Goal: Information Seeking & Learning: Learn about a topic

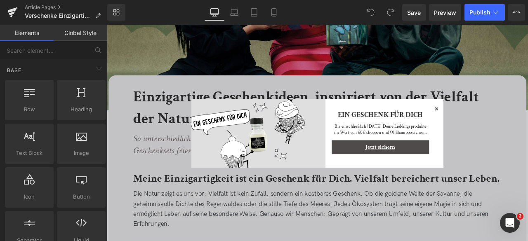
scroll to position [7, 0]
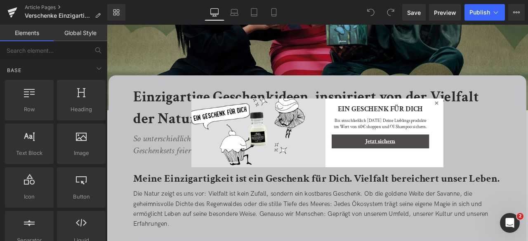
click at [496, 119] on icon at bounding box center [498, 118] width 4 height 4
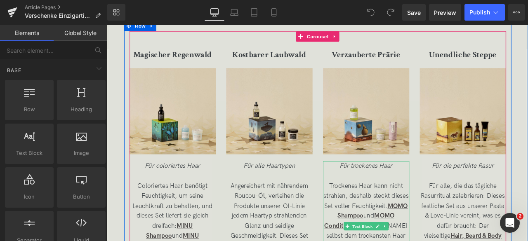
scroll to position [1772, 0]
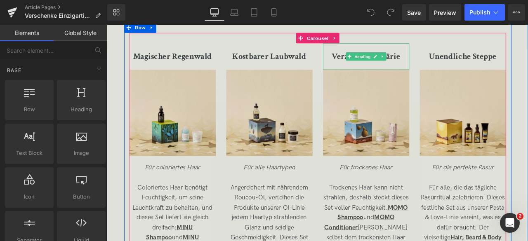
click at [454, 63] on h3 "Verzauberte Prärie" at bounding box center [414, 62] width 102 height 15
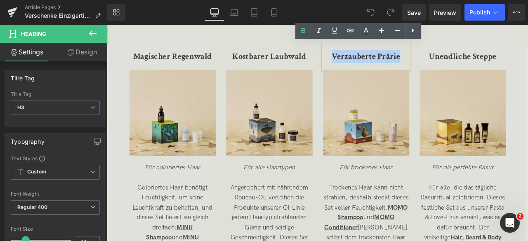
drag, startPoint x: 454, startPoint y: 63, endPoint x: 371, endPoint y: 59, distance: 82.6
click at [371, 59] on h3 "Verzauberte Prärie" at bounding box center [414, 62] width 102 height 15
copy b "Verzauberte Prärie"
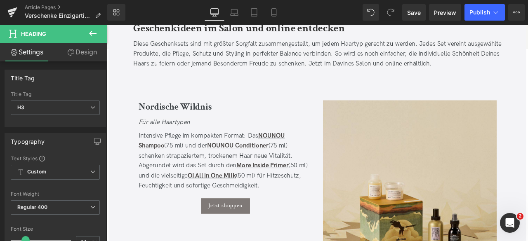
scroll to position [799, 0]
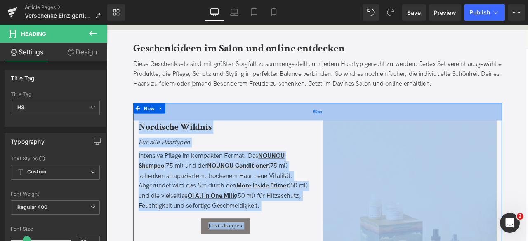
drag, startPoint x: 199, startPoint y: 145, endPoint x: 263, endPoint y: 139, distance: 64.7
click at [263, 139] on div "Image Nordische Wildnis Heading Für alle Haartypen Text Block Intensive Pflege …" at bounding box center [356, 242] width 437 height 248
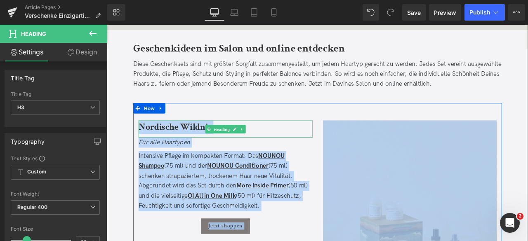
click at [236, 144] on link "Heading" at bounding box center [239, 149] width 31 height 10
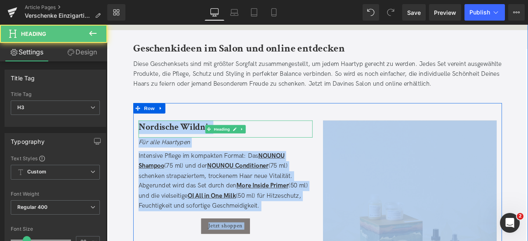
click at [202, 147] on b "Nordische Wildnis" at bounding box center [187, 146] width 87 height 14
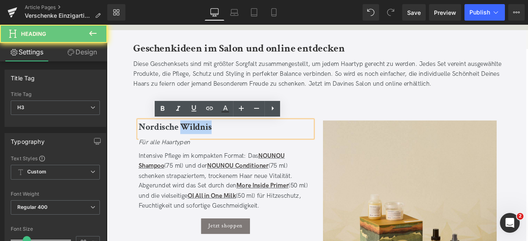
click at [202, 147] on b "Nordische Wildnis" at bounding box center [187, 146] width 87 height 14
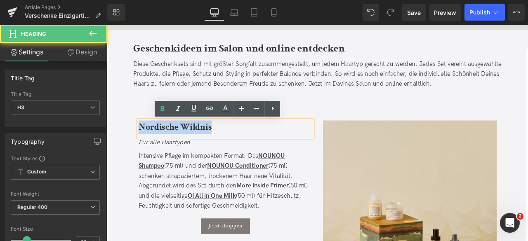
click at [202, 147] on b "Nordische Wildnis" at bounding box center [187, 146] width 87 height 14
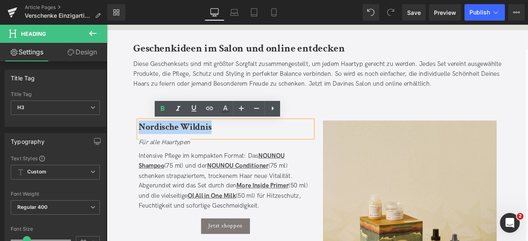
copy b "Nordische Wildnis"
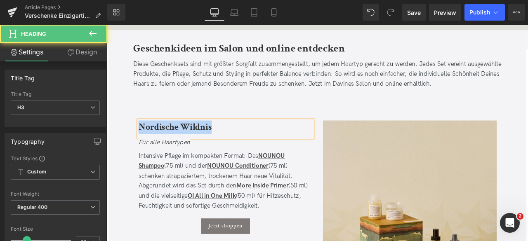
click at [181, 152] on b "Nordische Wildnis" at bounding box center [187, 146] width 87 height 14
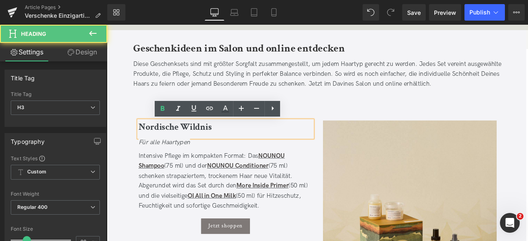
click at [248, 156] on div "Nordische Wildnis" at bounding box center [247, 149] width 206 height 20
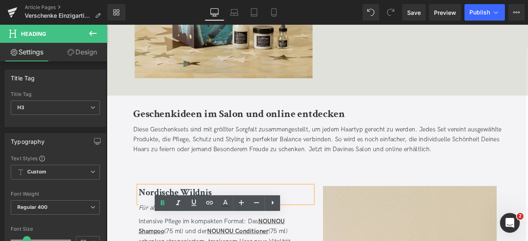
scroll to position [684, 0]
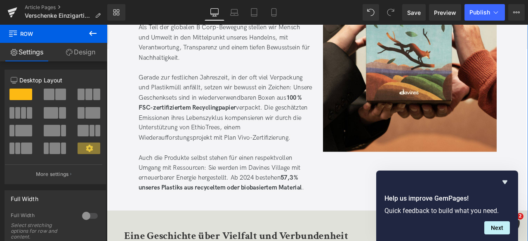
scroll to position [2447, 0]
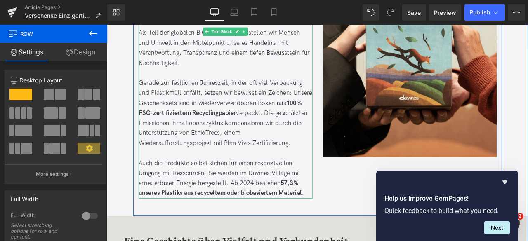
click at [151, 119] on span "Gerade zur festlichen Jahreszeit, in der oft viel Verpackung und Plastikmüll an…" at bounding box center [247, 130] width 206 height 80
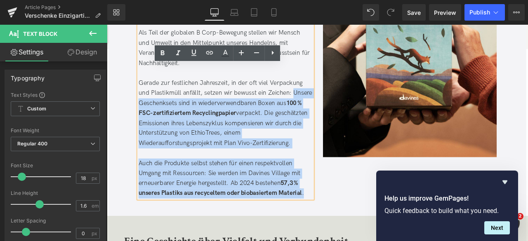
drag, startPoint x: 144, startPoint y: 117, endPoint x: 346, endPoint y: 224, distance: 229.1
click at [346, 224] on div "Als Teil der globalen B Corp-Bewegung stellen wir Mensch und Umwelt in den Mitt…" at bounding box center [247, 124] width 206 height 215
copy div "Unsere Geschenksets sind in wiederverwendbaren Boxen aus 100 % FSC-zertifiziert…"
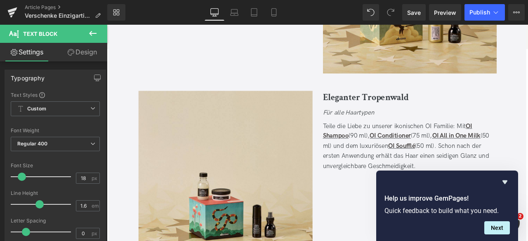
scroll to position [1061, 0]
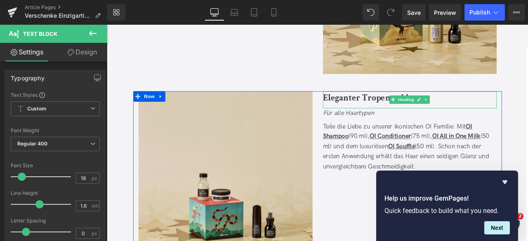
click at [506, 111] on h3 "Eleganter Tropenwald" at bounding box center [466, 112] width 206 height 16
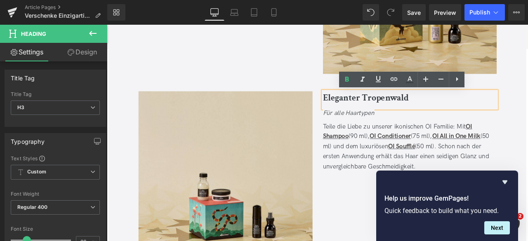
click at [398, 111] on b "Eleganter Tropenwald" at bounding box center [414, 112] width 102 height 14
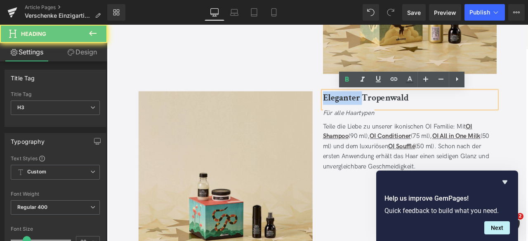
click at [398, 111] on b "Eleganter Tropenwald" at bounding box center [414, 112] width 102 height 14
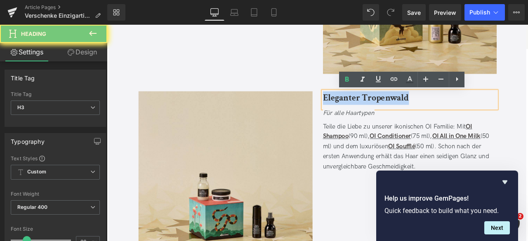
click at [398, 111] on b "Eleganter Tropenwald" at bounding box center [414, 112] width 102 height 14
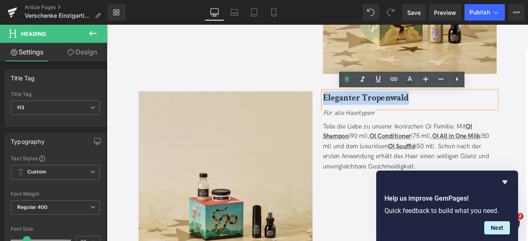
copy b "Eleganter Tropenwald"
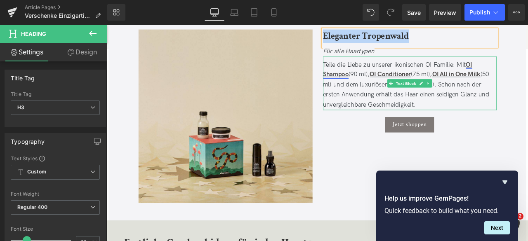
scroll to position [1136, 0]
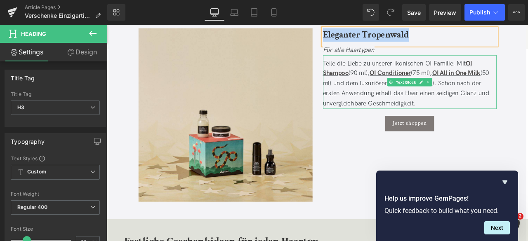
click at [380, 76] on div "Teile die Liebe zu unserer ikonischen OI Familie: Mit OI Shampoo (90 ml), OI Co…" at bounding box center [466, 94] width 206 height 59
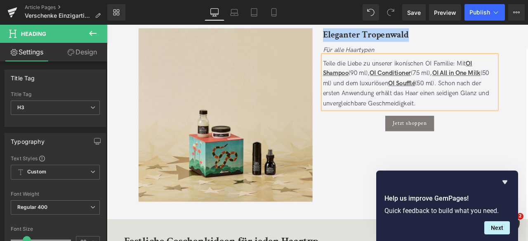
click at [492, 69] on div "Teile die Liebe zu unserer ikonischen OI Familie: Mit OI Shampoo (90 ml), OI Co…" at bounding box center [466, 94] width 206 height 59
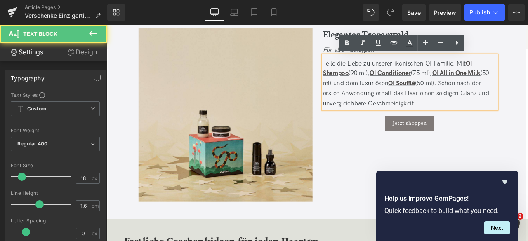
click at [520, 71] on div "Teile die Liebe zu unserer ikonischen OI Familie: Mit OI Shampoo (90 ml), OI Co…" at bounding box center [466, 94] width 206 height 59
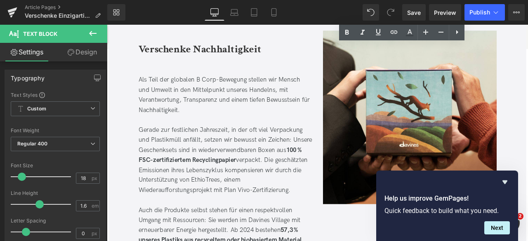
scroll to position [2393, 0]
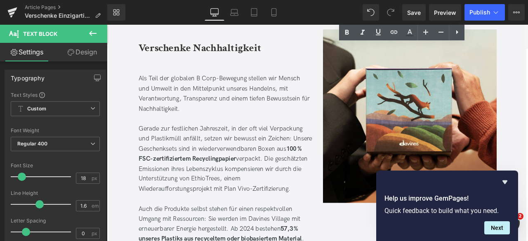
click at [179, 161] on span "Gerade zur festlichen Jahreszeit, in der oft viel Verpackung und Plastikmüll an…" at bounding box center [247, 184] width 206 height 80
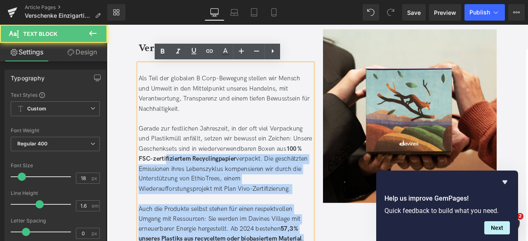
drag, startPoint x: 143, startPoint y: 171, endPoint x: 195, endPoint y: 183, distance: 53.8
click at [195, 183] on div "Als Teil der globalen B Corp-Bewegung stellen wir Mensch und Umwelt in den Mitt…" at bounding box center [247, 178] width 206 height 215
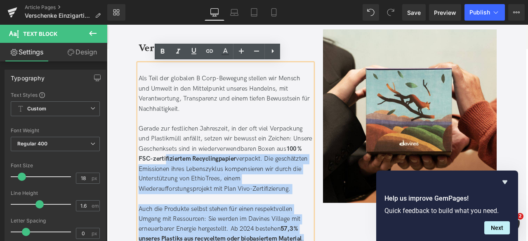
click at [195, 183] on span "100 % FSC-zertifiziertem Recyclingpapier" at bounding box center [241, 178] width 194 height 21
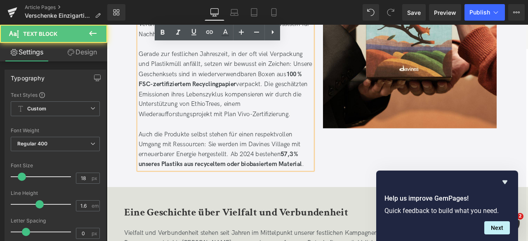
scroll to position [2483, 0]
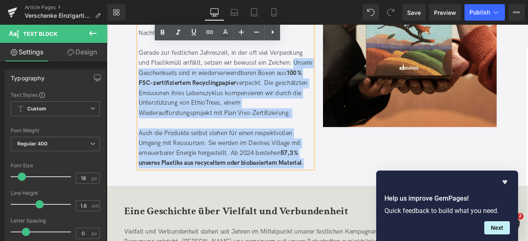
drag, startPoint x: 343, startPoint y: 189, endPoint x: 144, endPoint y: 84, distance: 223.9
click at [144, 84] on div "Als Teil der globalen B Corp-Bewegung stellen wir Mensch und Umwelt in den Mitt…" at bounding box center [247, 88] width 206 height 215
copy div "Unsere Geschenksets sind in wiederverwendbaren Boxen aus 100 % FSC-zertifiziert…"
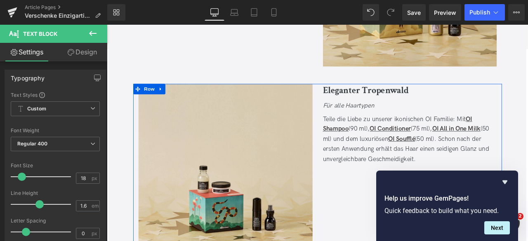
scroll to position [1069, 0]
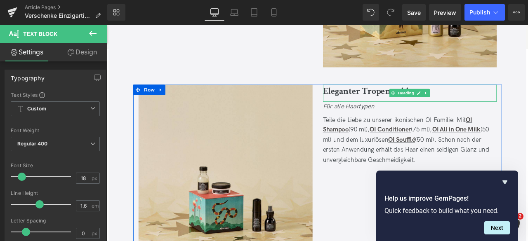
click at [416, 103] on b "Eleganter Tropenwald" at bounding box center [414, 104] width 102 height 14
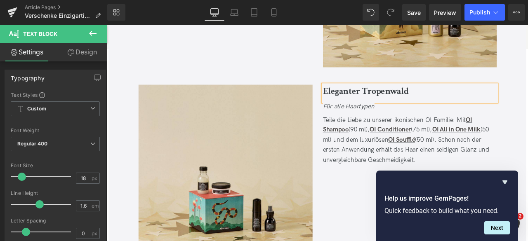
click at [416, 103] on b "Eleganter Tropenwald" at bounding box center [414, 104] width 102 height 14
copy div "Unsere Geschenksets sind in wiederverwendbaren Boxen aus 100 % FSC-zertifiziert…"
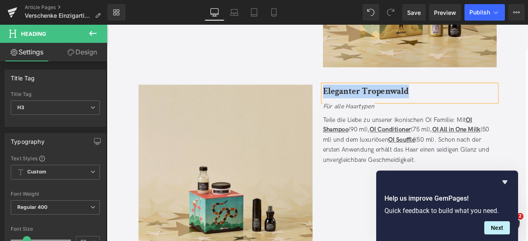
click at [388, 209] on div "Jetzt shoppen" at bounding box center [466, 209] width 206 height 18
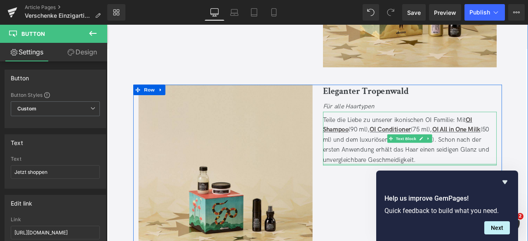
click at [492, 189] on div at bounding box center [466, 190] width 206 height 2
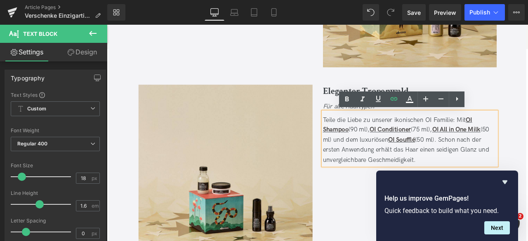
drag, startPoint x: 483, startPoint y: 182, endPoint x: 362, endPoint y: 137, distance: 129.2
click at [363, 137] on div "Teile die Liebe zu unserer ikonischen OI Familie: Mit OI Shampoo (90 ml), OI Co…" at bounding box center [466, 161] width 206 height 59
copy div "Teile die Liebe zu unserer ikonischen OI Familie: Mit OI Shampoo (90 ml), OI Co…"
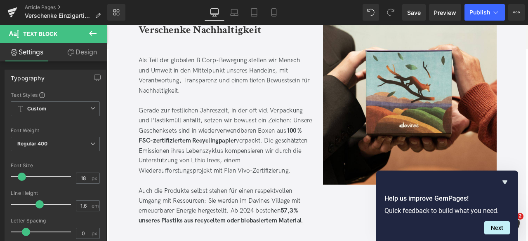
scroll to position [2414, 0]
click at [187, 175] on span "Gerade zur festlichen Jahreszeit, in der oft viel Verpackung und Plastikmüll an…" at bounding box center [247, 162] width 206 height 80
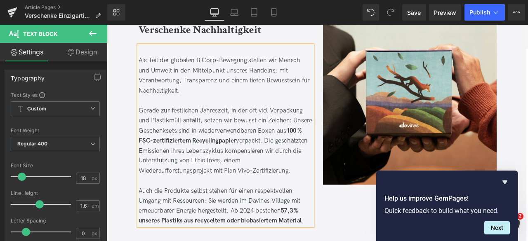
click at [178, 153] on span "Gerade zur festlichen Jahreszeit, in der oft viel Verpackung und Plastikmüll an…" at bounding box center [247, 162] width 206 height 80
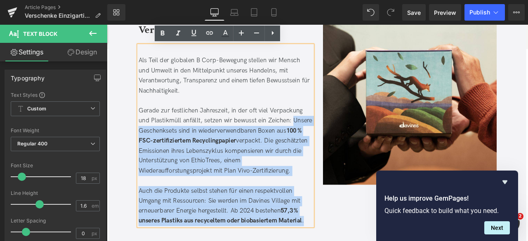
drag, startPoint x: 145, startPoint y: 149, endPoint x: 352, endPoint y: 262, distance: 235.5
click at [352, 241] on div "Verschenke Nachhaltigkeit Heading Als Teil der globalen B Corp-Bewegung stellen…" at bounding box center [247, 136] width 219 height 255
copy div "Unsere Geschenksets sind in wiederverwendbaren Boxen aus 100 % FSC-zertifiziert…"
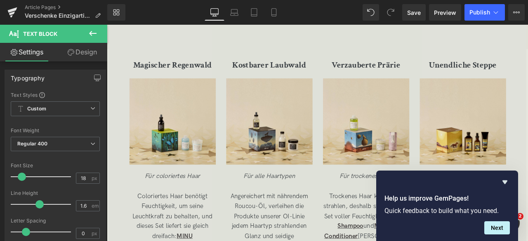
scroll to position [1749, 0]
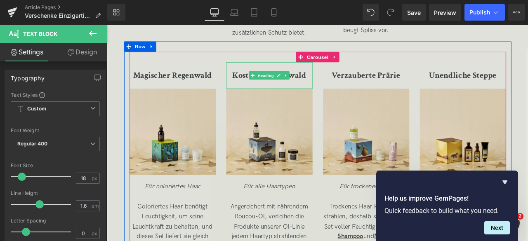
drag, startPoint x: 259, startPoint y: 80, endPoint x: 263, endPoint y: 85, distance: 6.4
click at [259, 80] on b "Kostbarer Laubwald" at bounding box center [299, 84] width 87 height 13
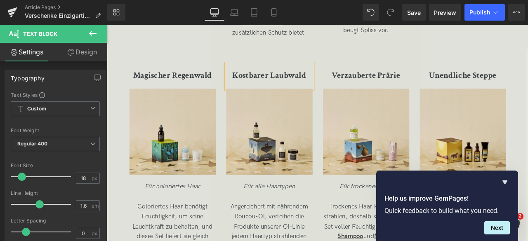
click at [263, 85] on b "Kostbarer Laubwald" at bounding box center [299, 84] width 87 height 13
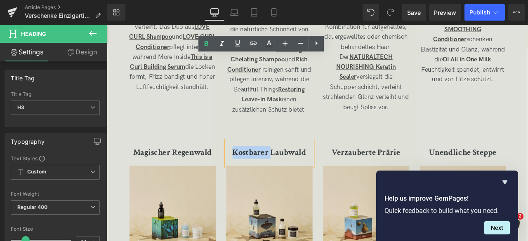
scroll to position [1768, 0]
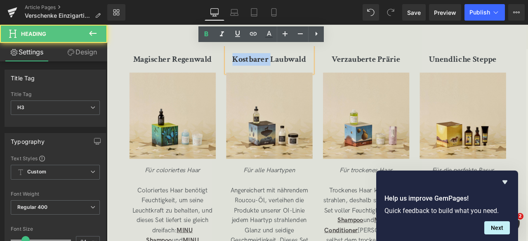
click at [302, 64] on b "Kostbarer Laubwald" at bounding box center [299, 65] width 87 height 13
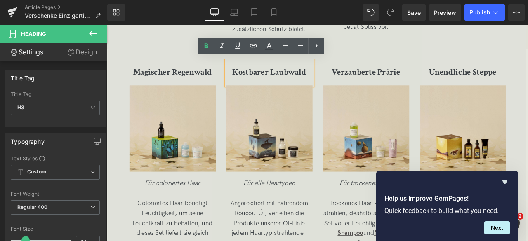
scroll to position [1754, 0]
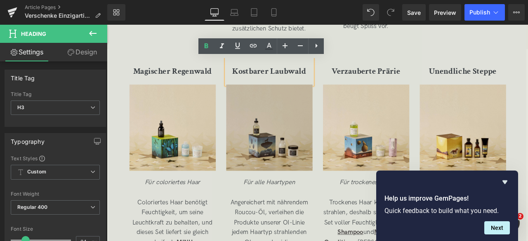
click at [292, 170] on img at bounding box center [299, 151] width 102 height 111
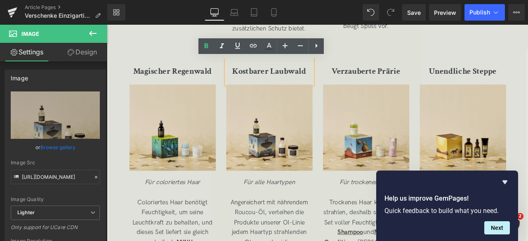
click at [277, 81] on b "Kostbarer Laubwald" at bounding box center [299, 79] width 87 height 13
click at [305, 80] on b "Kostbarer Laubwald" at bounding box center [299, 79] width 87 height 13
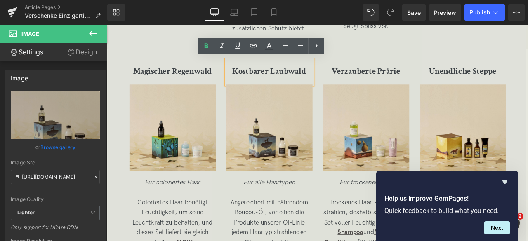
click at [305, 80] on b "Kostbarer Laubwald" at bounding box center [299, 79] width 87 height 13
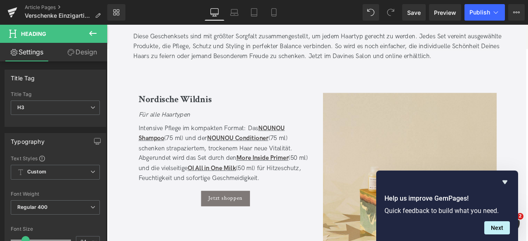
scroll to position [831, 0]
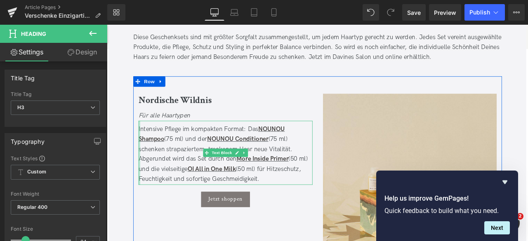
click at [145, 146] on div "Intensive Pflege im kompakten Format: Das NOUNOU Shampoo (75 ml) und der NOUNOU…" at bounding box center [247, 177] width 206 height 76
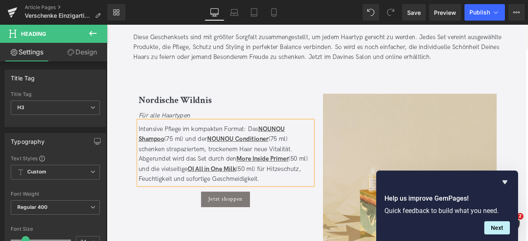
click at [290, 208] on div "Intensive Pflege im kompakten Format: Das NOUNOU Shampoo (75 ml) und der NOUNOU…" at bounding box center [247, 178] width 206 height 71
drag, startPoint x: 186, startPoint y: 161, endPoint x: 137, endPoint y: 133, distance: 56.0
click at [138, 133] on div "Image Nordische Wildnis Heading Für alle Haartypen Text Block Intensive Pflege …" at bounding box center [247, 177] width 219 height 143
copy b "Laubwald"
